Goal: Transaction & Acquisition: Book appointment/travel/reservation

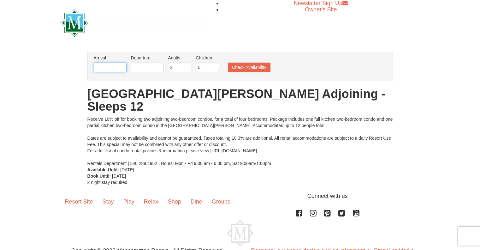
click at [114, 66] on input "text" at bounding box center [110, 66] width 33 height 9
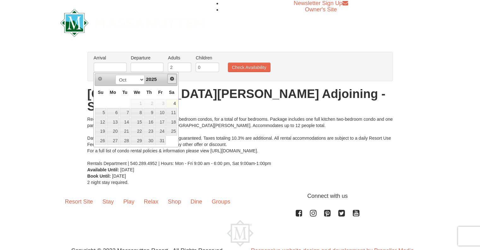
click at [172, 79] on span "Next" at bounding box center [171, 78] width 5 height 5
click at [163, 110] on link "7" at bounding box center [160, 112] width 11 height 9
type input "[DATE]"
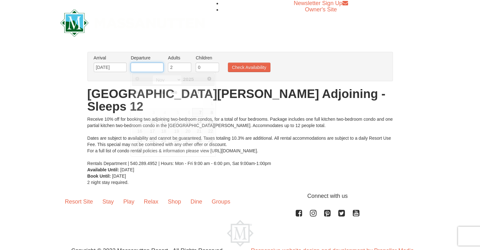
click at [153, 66] on input "text" at bounding box center [147, 66] width 33 height 9
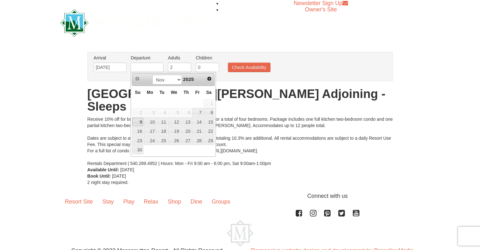
click at [139, 120] on link "9" at bounding box center [137, 121] width 11 height 9
type input "[DATE]"
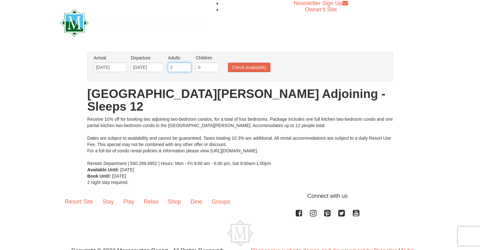
click at [180, 65] on input "2" at bounding box center [179, 66] width 23 height 9
type input "10"
click at [203, 65] on input "0" at bounding box center [207, 66] width 23 height 9
type input "2"
click at [237, 69] on button "Check Availability" at bounding box center [249, 66] width 43 height 9
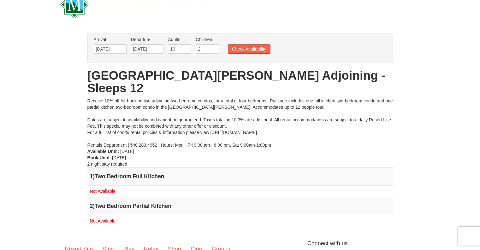
scroll to position [18, 0]
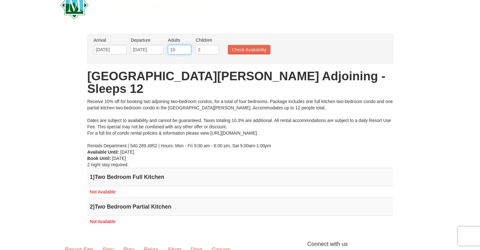
click at [182, 48] on input "10" at bounding box center [179, 49] width 23 height 9
type input "1"
type input "8"
click at [203, 51] on input "2" at bounding box center [207, 49] width 23 height 9
type input "4"
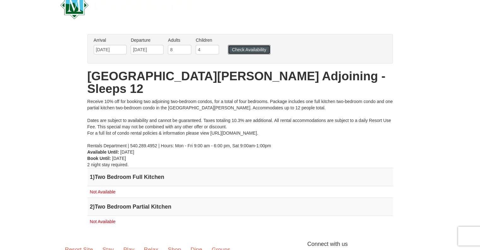
click at [242, 51] on button "Check Availability" at bounding box center [249, 49] width 43 height 9
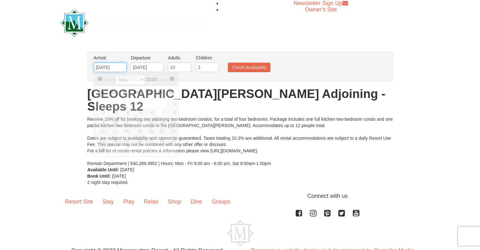
click at [101, 64] on input "[DATE]" at bounding box center [110, 66] width 33 height 9
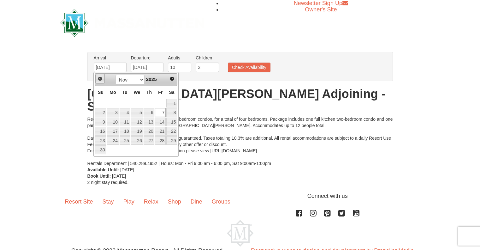
click at [99, 77] on span "Prev" at bounding box center [99, 78] width 5 height 5
click at [160, 140] on link "31" at bounding box center [160, 140] width 11 height 9
type input "10/31/2025"
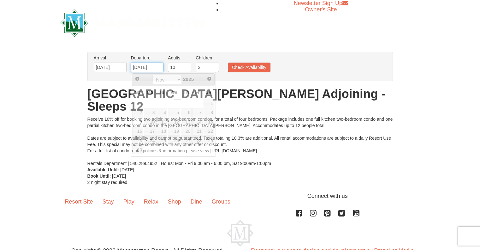
click at [154, 68] on input "[DATE]" at bounding box center [147, 66] width 33 height 9
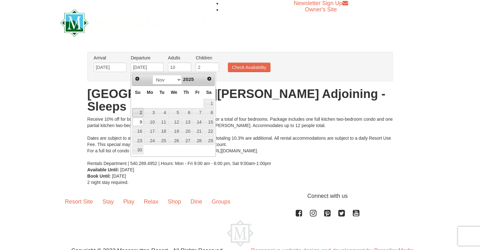
click at [142, 111] on link "2" at bounding box center [137, 112] width 11 height 9
type input "11/02/2025"
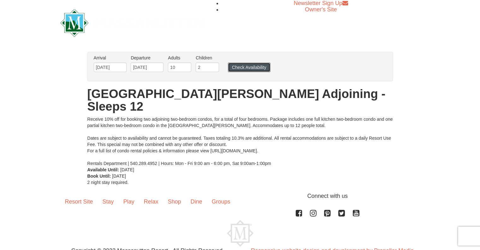
click at [257, 65] on button "Check Availability" at bounding box center [249, 66] width 43 height 9
